Goal: Task Accomplishment & Management: Use online tool/utility

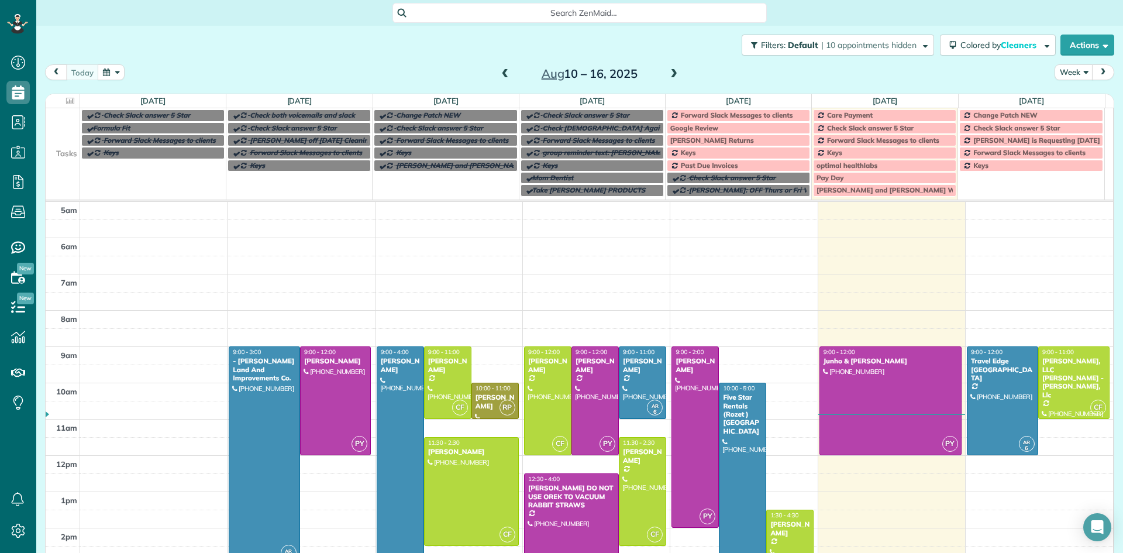
scroll to position [73, 0]
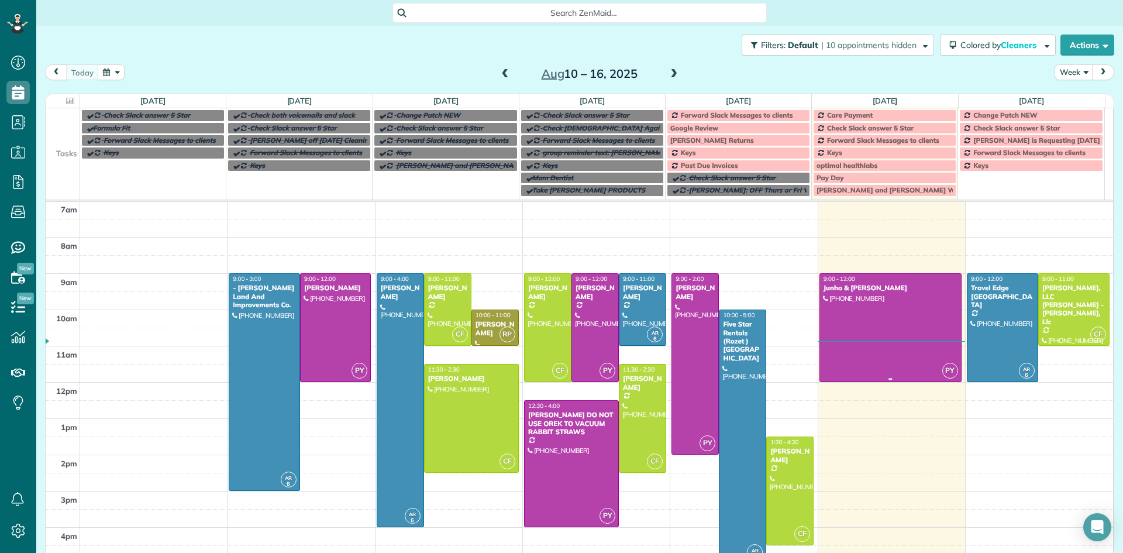
click at [862, 328] on div at bounding box center [890, 328] width 141 height 108
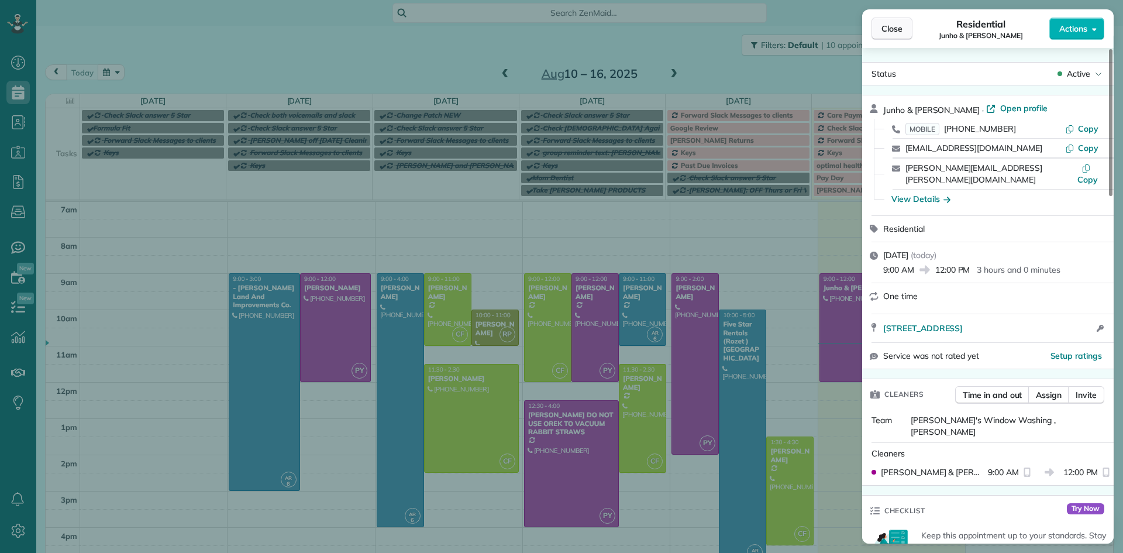
click at [894, 35] on button "Close" at bounding box center [892, 29] width 41 height 22
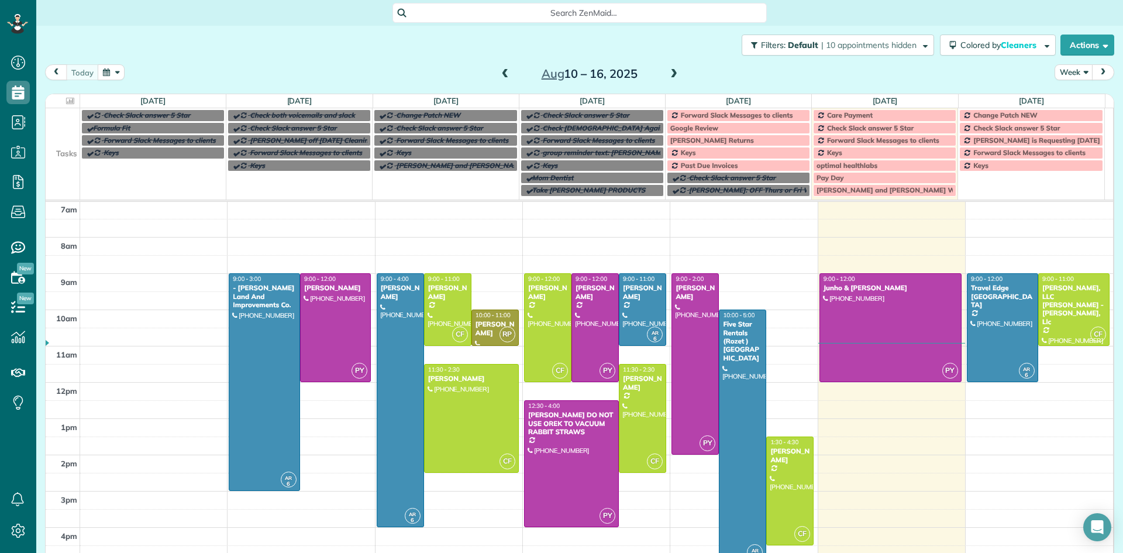
click at [504, 75] on span at bounding box center [505, 74] width 13 height 11
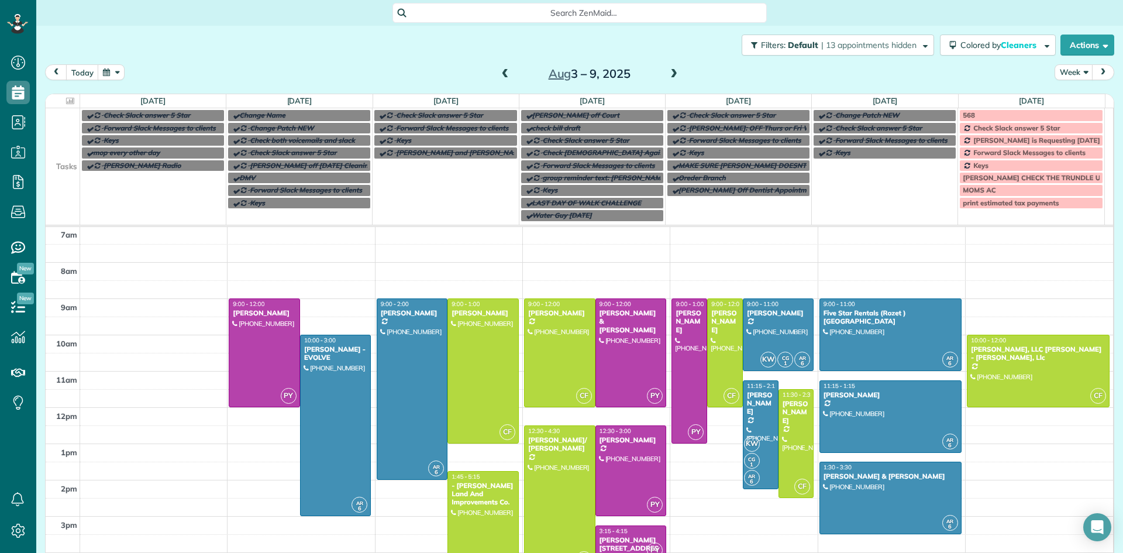
click at [504, 75] on span at bounding box center [505, 74] width 13 height 11
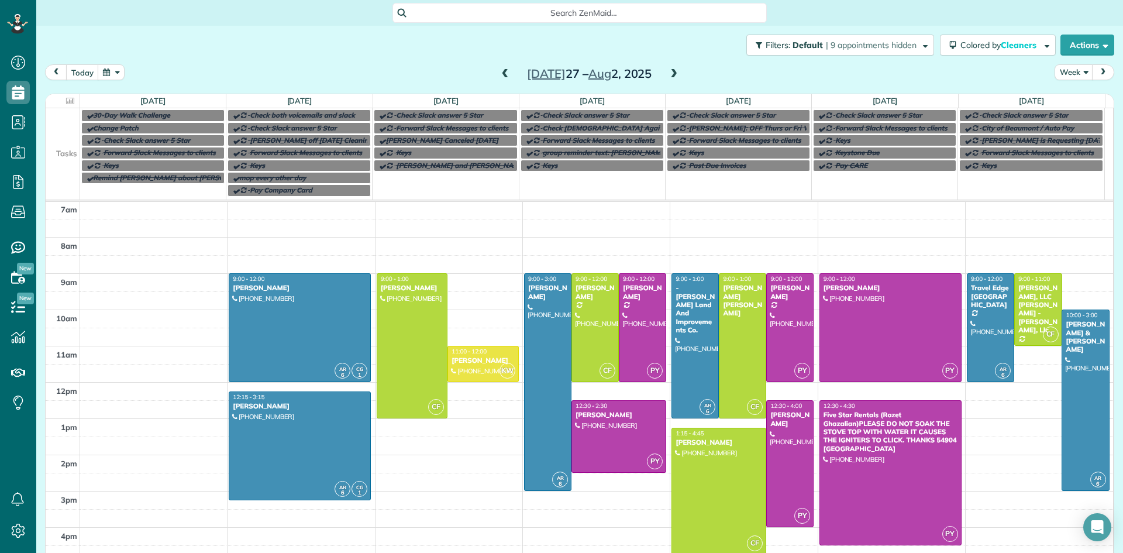
click at [504, 75] on span at bounding box center [505, 74] width 13 height 11
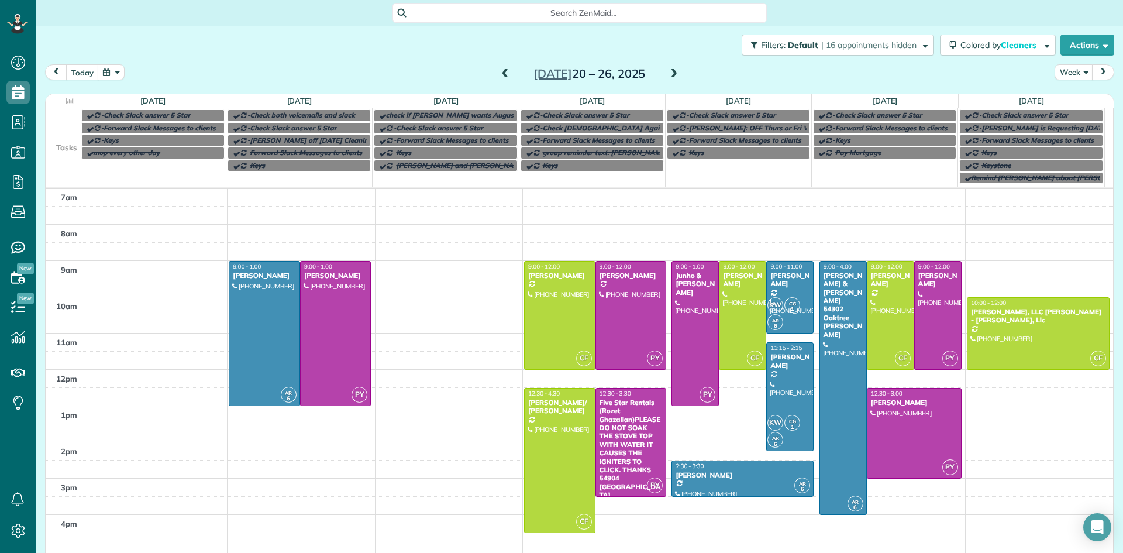
click at [504, 75] on span at bounding box center [505, 74] width 13 height 11
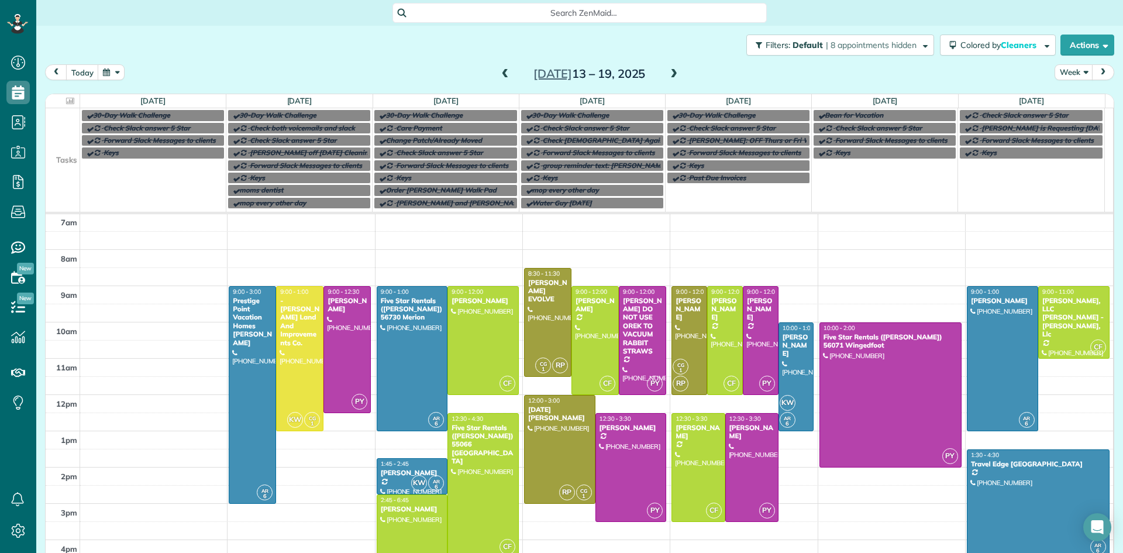
click at [667, 73] on span at bounding box center [673, 74] width 13 height 11
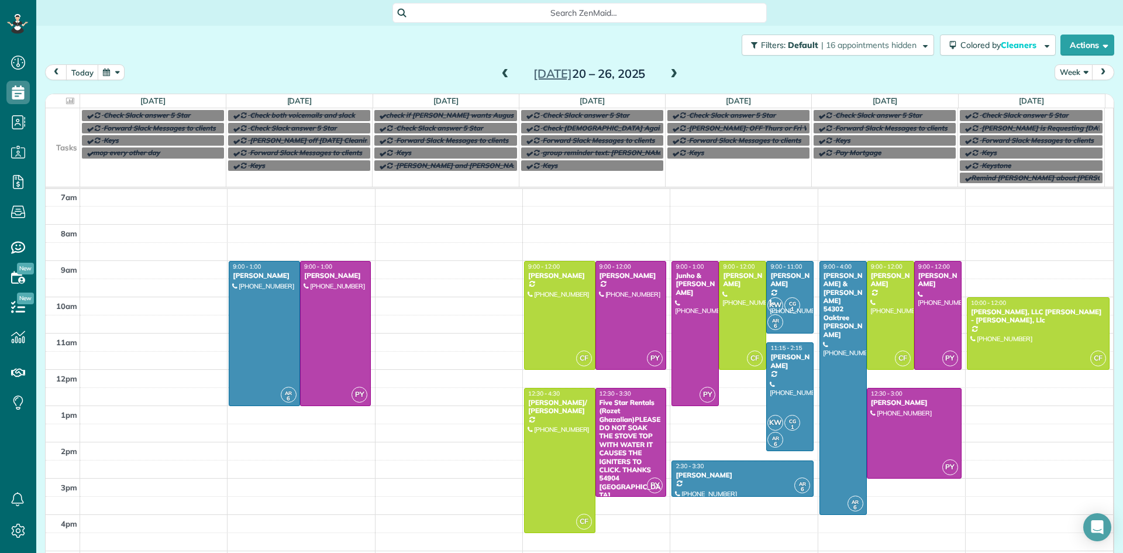
click at [503, 75] on span at bounding box center [505, 74] width 13 height 11
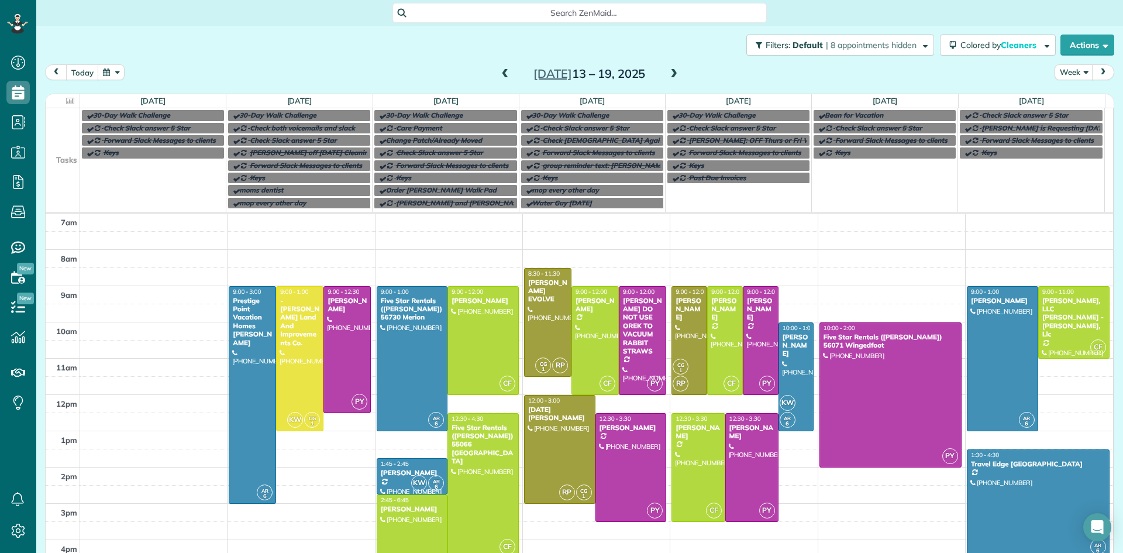
click at [668, 77] on span at bounding box center [673, 74] width 13 height 11
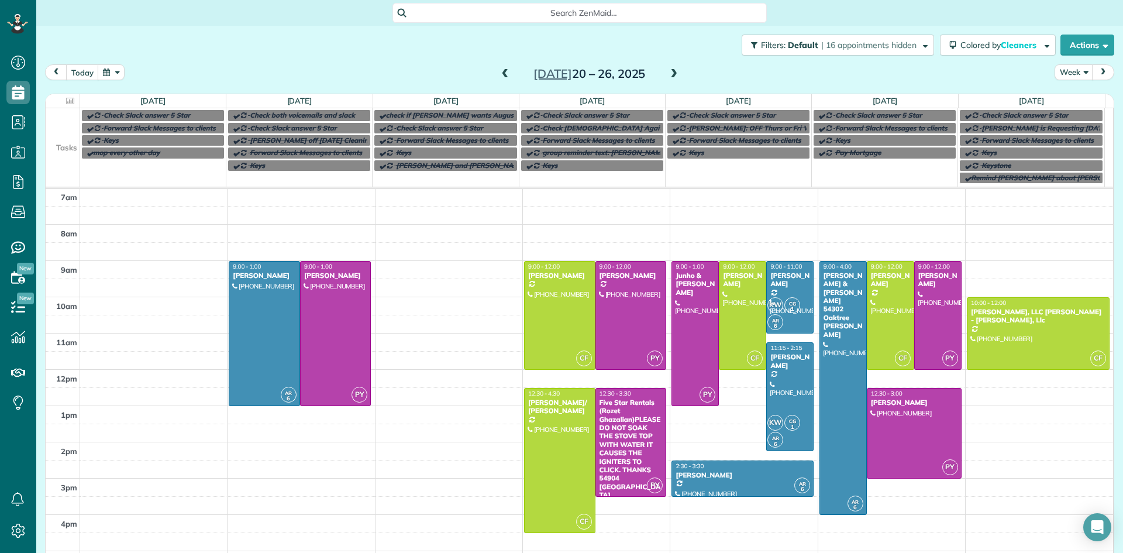
click at [671, 76] on span at bounding box center [673, 74] width 13 height 11
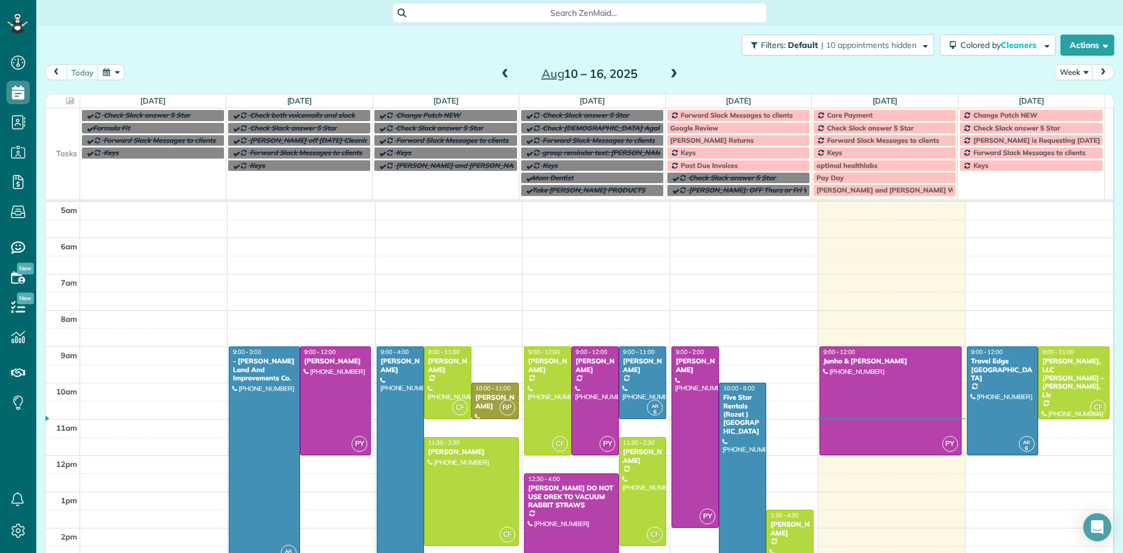
scroll to position [73, 0]
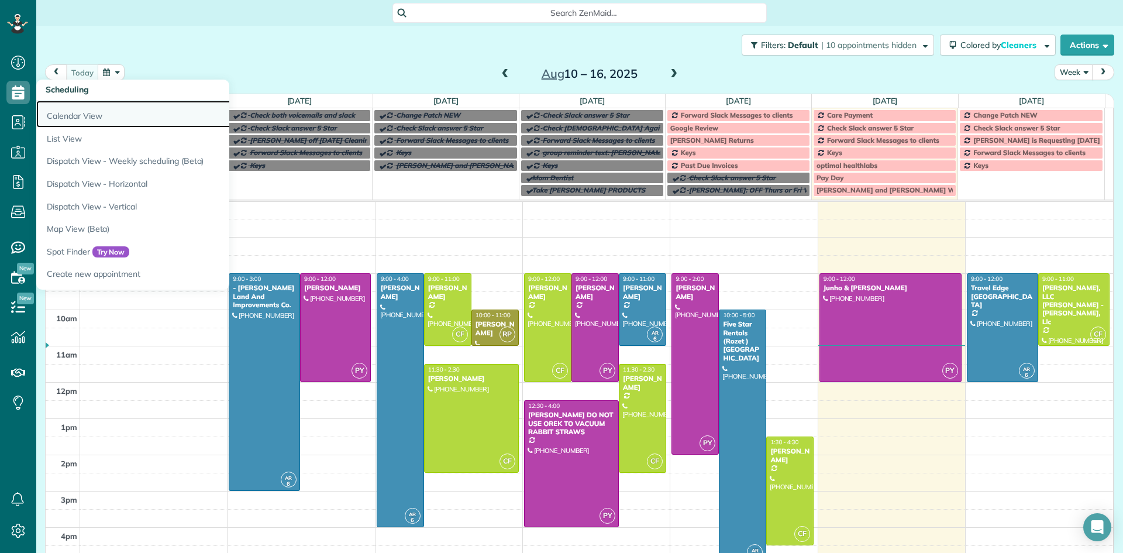
click at [70, 116] on link "Calendar View" at bounding box center [182, 114] width 292 height 27
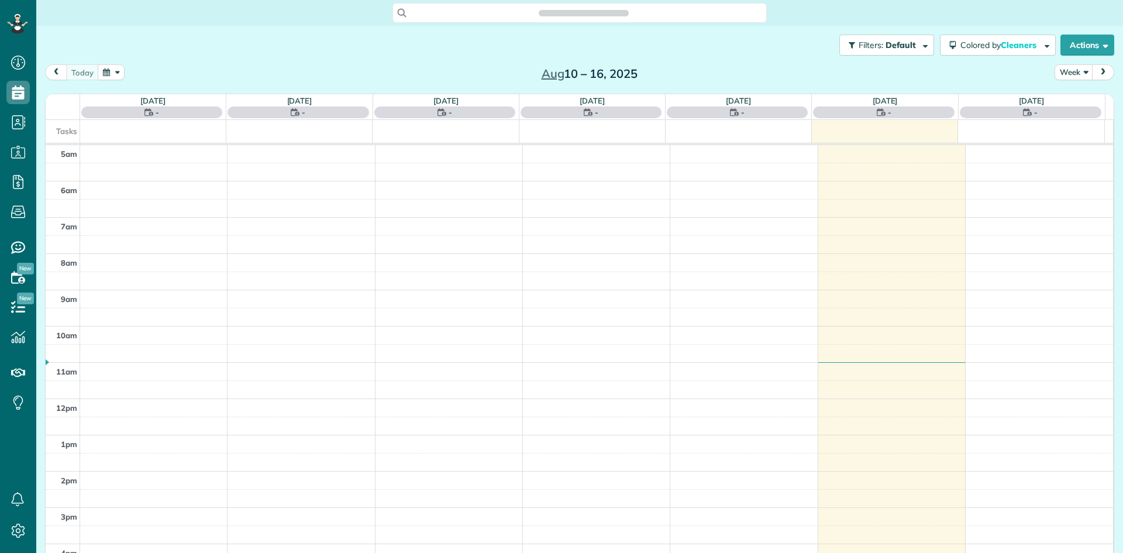
scroll to position [73, 0]
